Goal: Navigation & Orientation: Go to known website

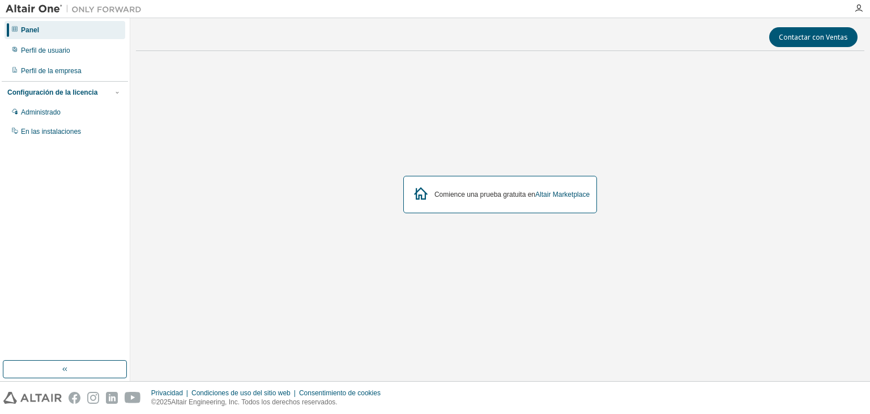
drag, startPoint x: 462, startPoint y: 89, endPoint x: 462, endPoint y: 82, distance: 6.8
